Goal: Transaction & Acquisition: Purchase product/service

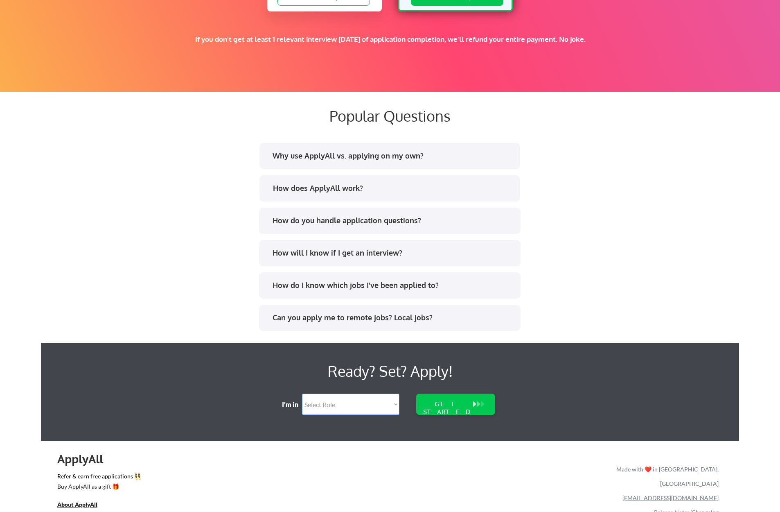
scroll to position [1429, 0]
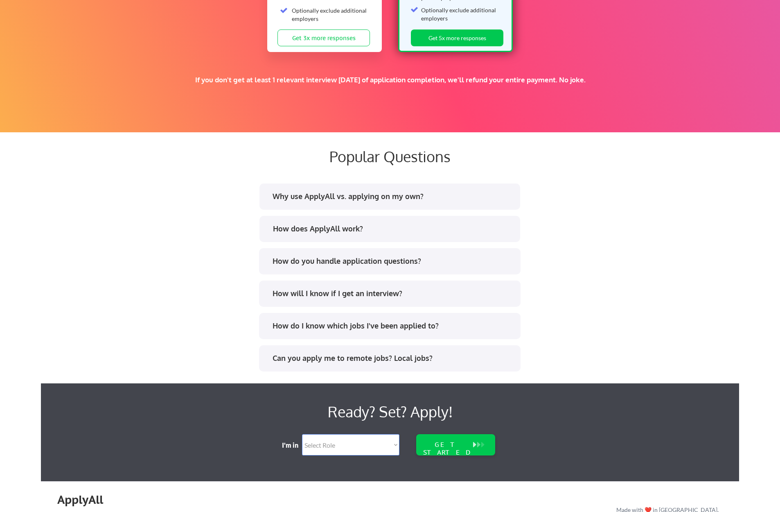
click at [359, 199] on div "Why use ApplyAll vs. applying on my own?" at bounding box center [393, 196] width 240 height 10
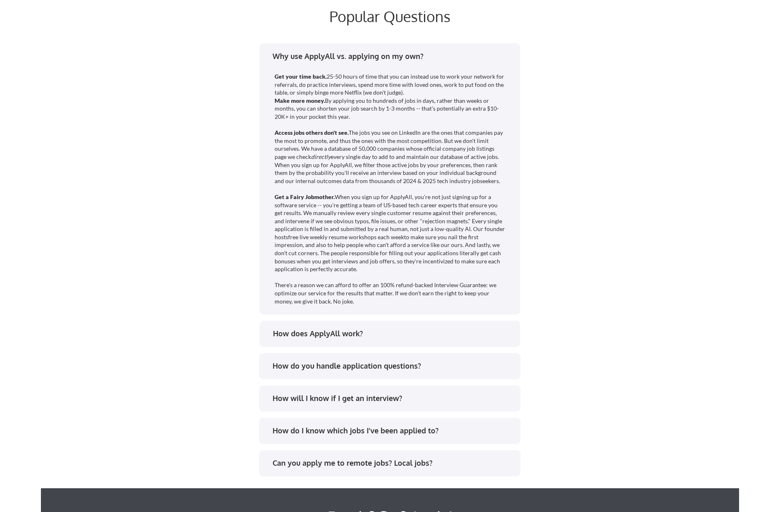
scroll to position [1713, 0]
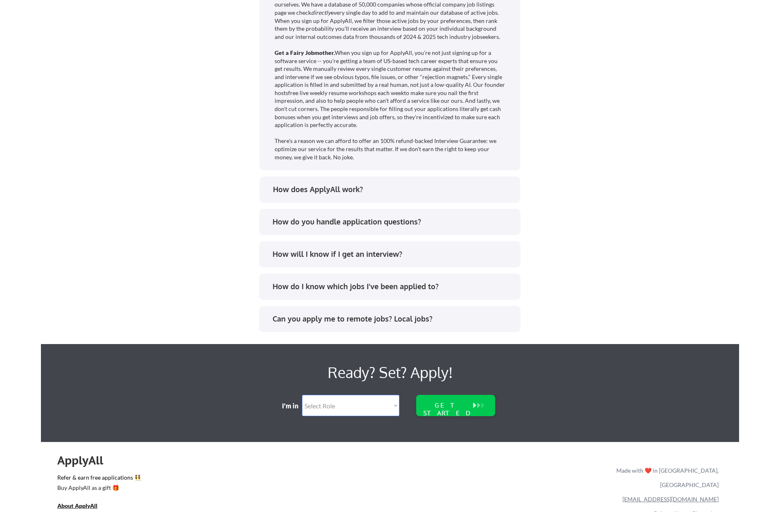
click at [353, 184] on div "How does ApplyAll work?" at bounding box center [390, 189] width 261 height 26
click at [354, 188] on div "How does ApplyAll work?" at bounding box center [393, 189] width 240 height 10
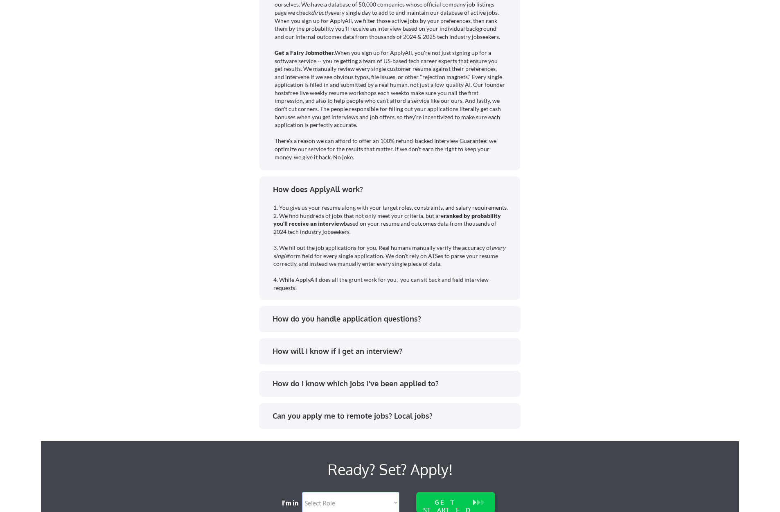
scroll to position [1712, 0]
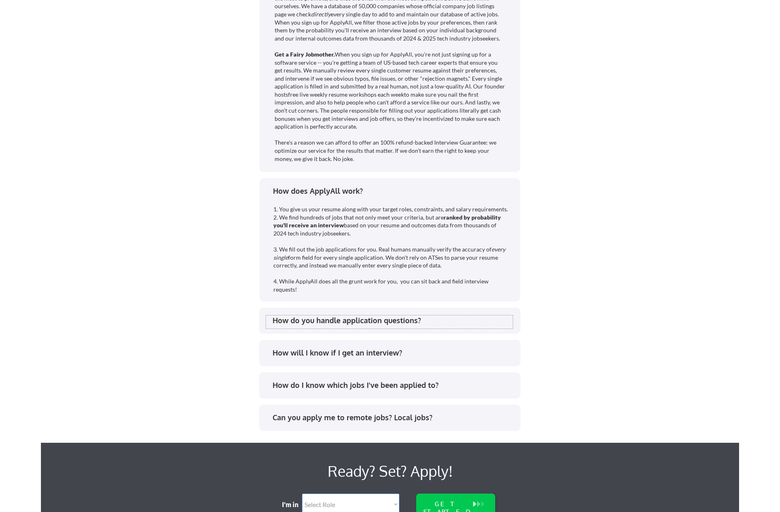
click at [323, 325] on div "How do you handle application questions?" at bounding box center [393, 320] width 240 height 10
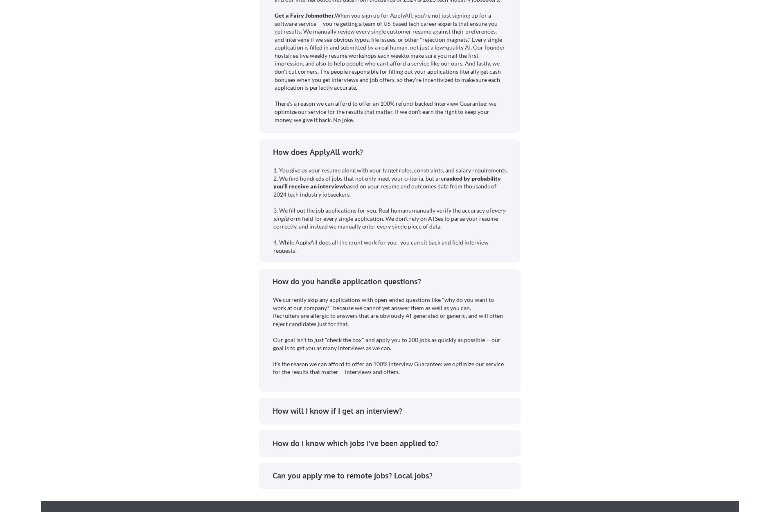
scroll to position [1806, 0]
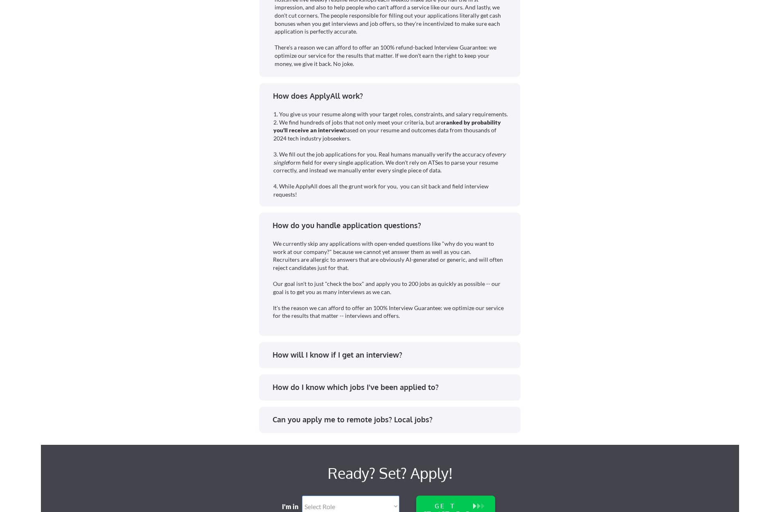
click at [365, 360] on div "How will I know if I get an interview?" at bounding box center [389, 356] width 247 height 13
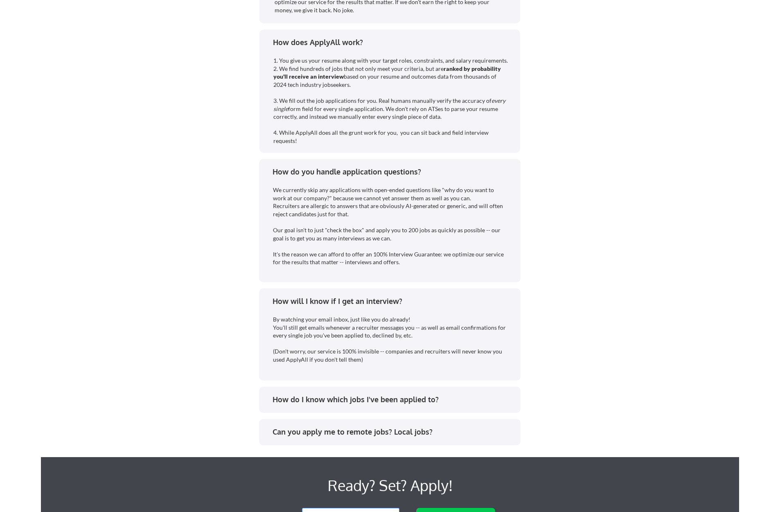
scroll to position [1872, 0]
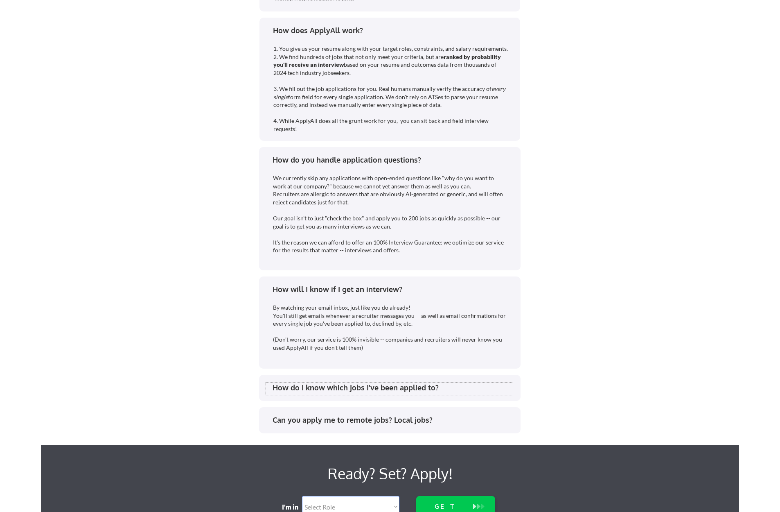
click at [366, 387] on div "How do I know which jobs I've been applied to?" at bounding box center [393, 387] width 240 height 10
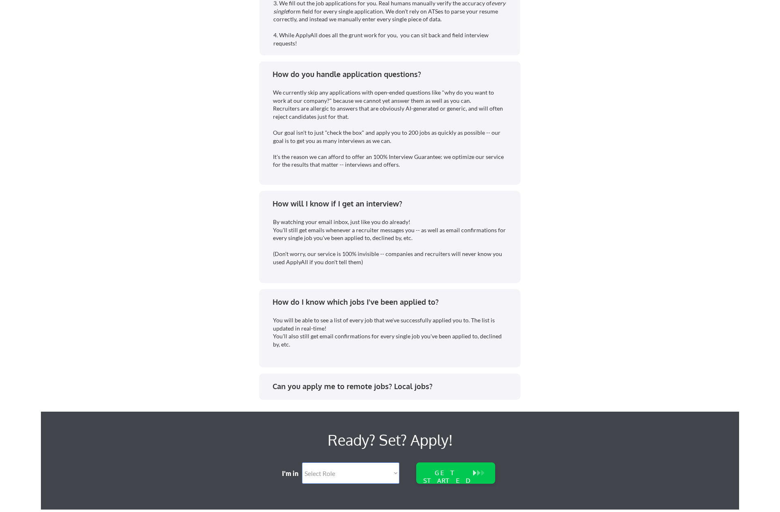
scroll to position [2014, 0]
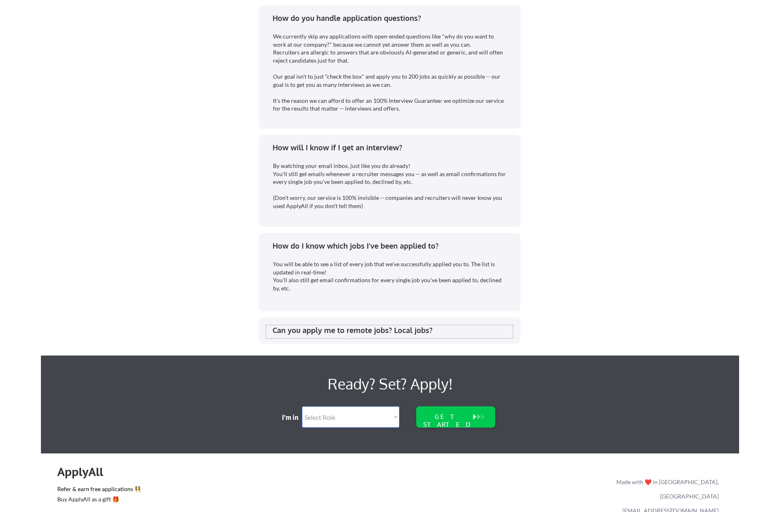
click at [353, 332] on div "Can you apply me to remote jobs? Local jobs?" at bounding box center [393, 330] width 240 height 10
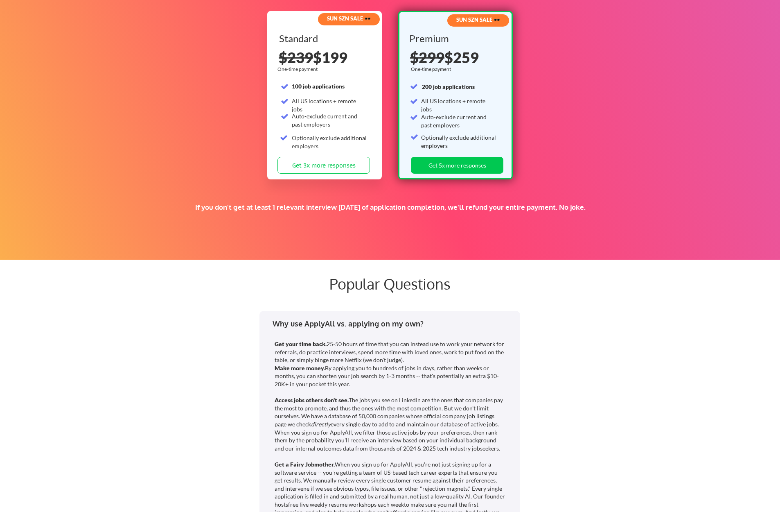
scroll to position [1068, 0]
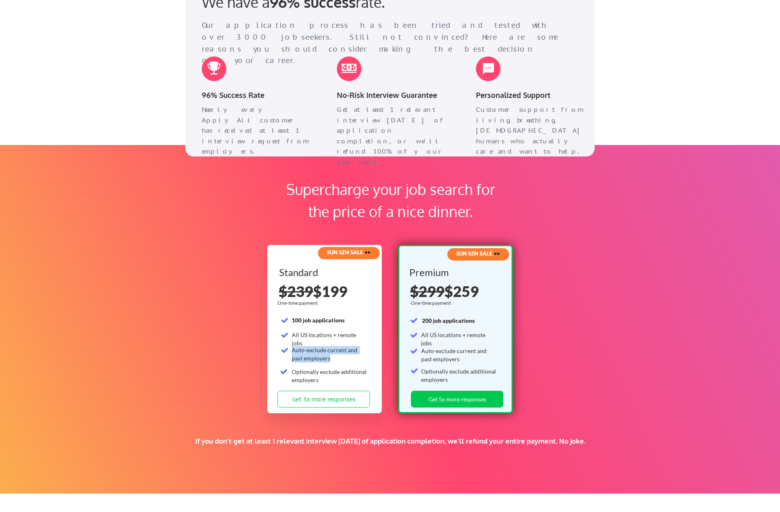
drag, startPoint x: 320, startPoint y: 358, endPoint x: 290, endPoint y: 351, distance: 30.8
click at [290, 351] on div "Standard 100 job applications All US locations + remote jobs Auto-exclude curre…" at bounding box center [325, 328] width 93 height 123
drag, startPoint x: 320, startPoint y: 380, endPoint x: 316, endPoint y: 381, distance: 4.2
click at [317, 380] on div "Optionally exclude additional employers" at bounding box center [330, 376] width 76 height 16
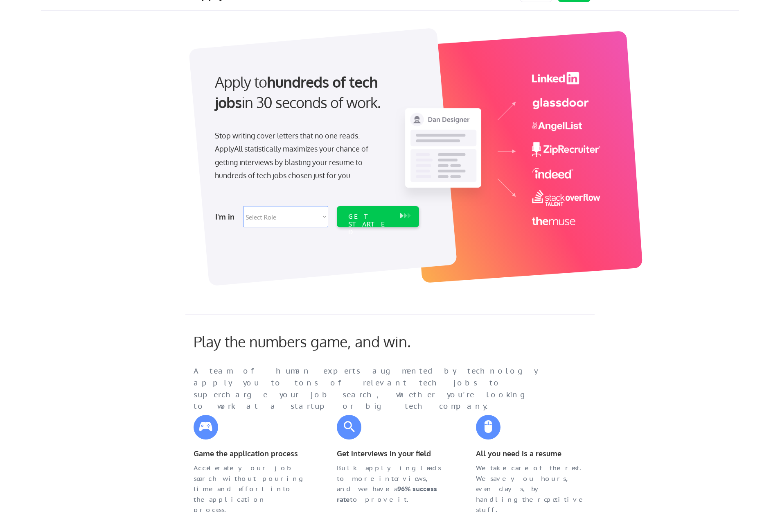
scroll to position [24, 0]
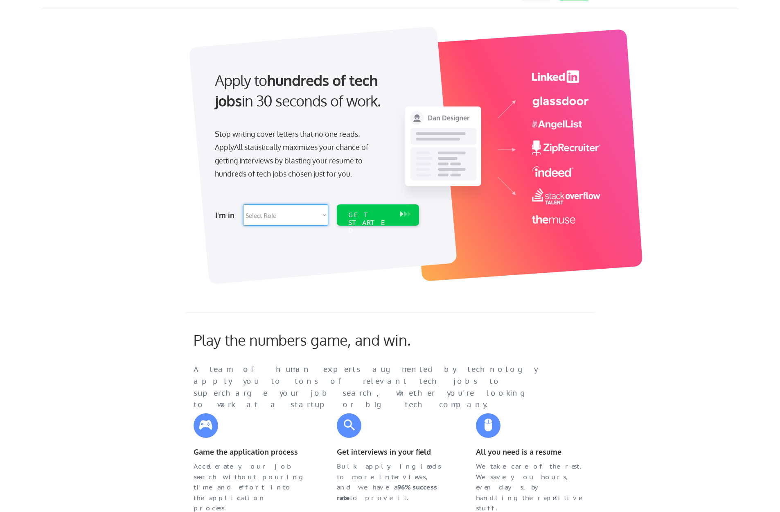
select select ""product""
click at [384, 218] on div "GET STARTED" at bounding box center [370, 223] width 44 height 24
